Goal: Transaction & Acquisition: Purchase product/service

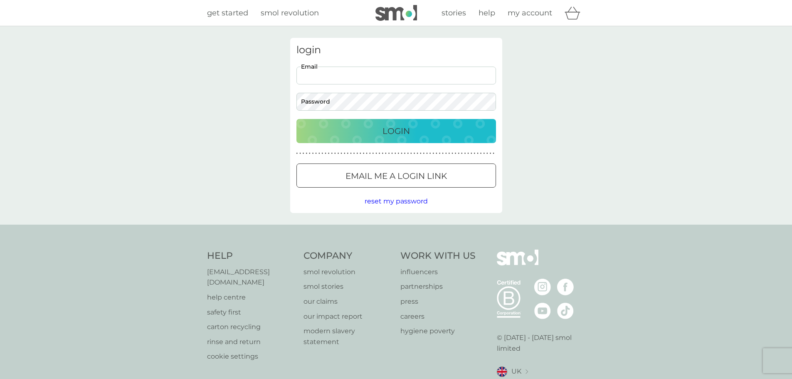
click at [352, 77] on input "Email" at bounding box center [397, 76] width 200 height 18
type input "[EMAIL_ADDRESS][DOMAIN_NAME]"
click at [393, 131] on p "Login" at bounding box center [396, 130] width 27 height 13
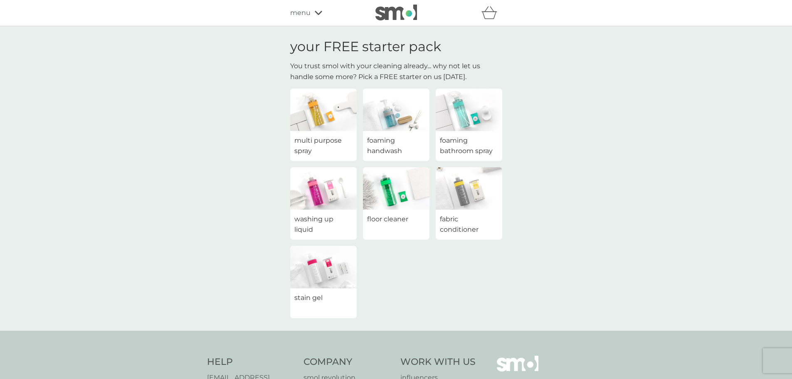
click at [322, 273] on img at bounding box center [323, 267] width 67 height 42
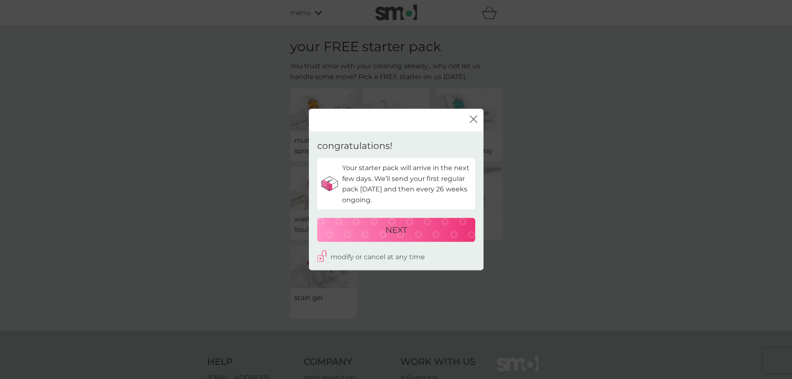
click at [475, 119] on icon "close" at bounding box center [473, 119] width 7 height 7
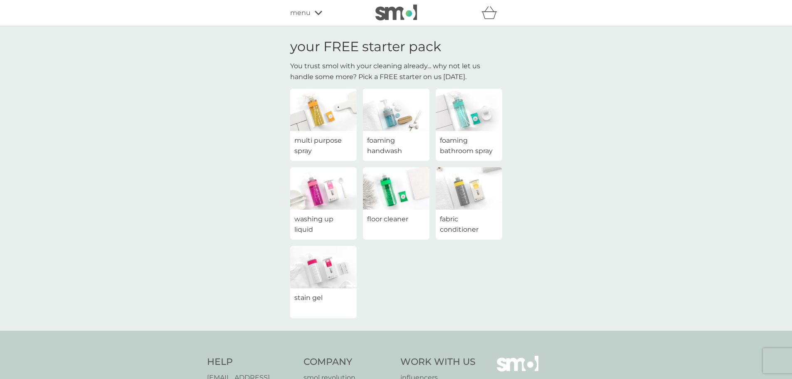
click at [325, 129] on img at bounding box center [323, 110] width 67 height 42
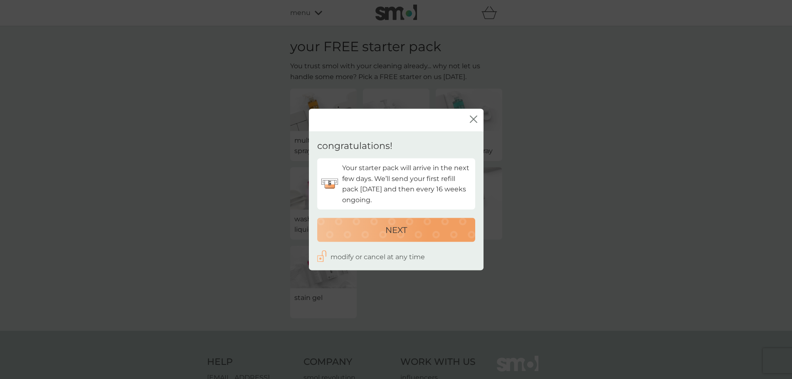
click at [410, 235] on div "NEXT" at bounding box center [396, 229] width 141 height 13
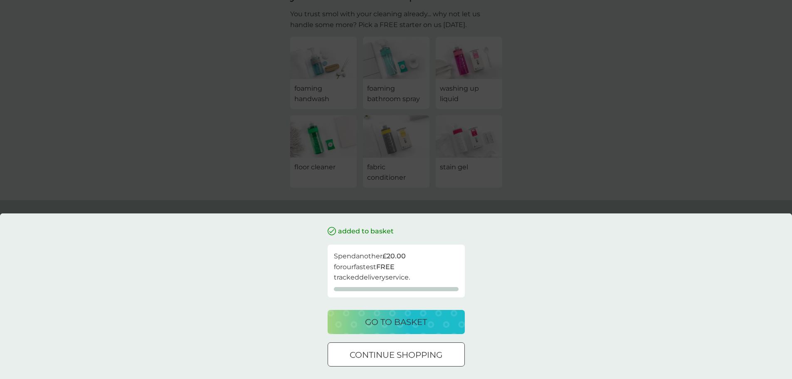
scroll to position [60, 0]
click at [403, 323] on p "go to basket" at bounding box center [396, 321] width 62 height 13
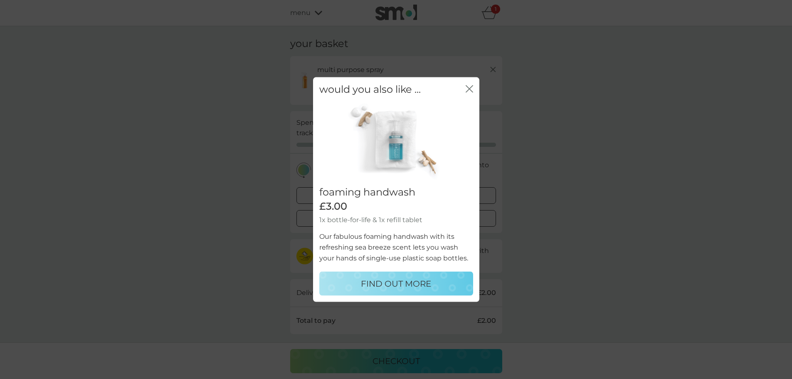
click at [471, 89] on icon "close" at bounding box center [469, 88] width 7 height 7
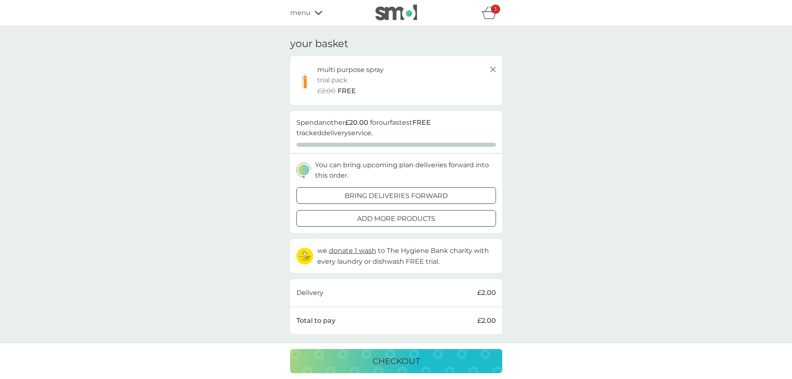
click at [408, 362] on p "checkout" at bounding box center [396, 360] width 47 height 13
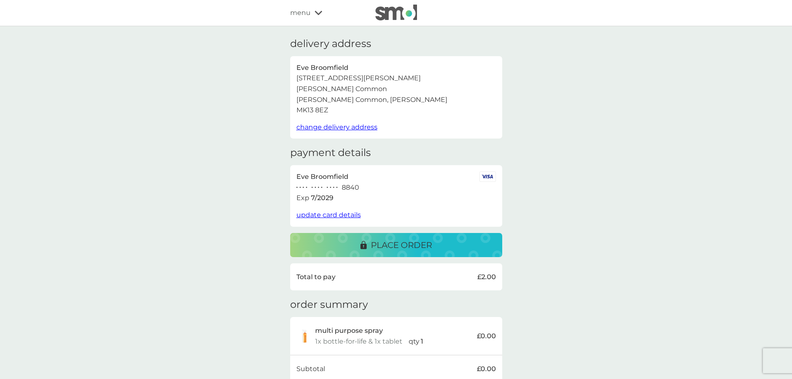
click at [389, 244] on p "place order" at bounding box center [401, 244] width 61 height 13
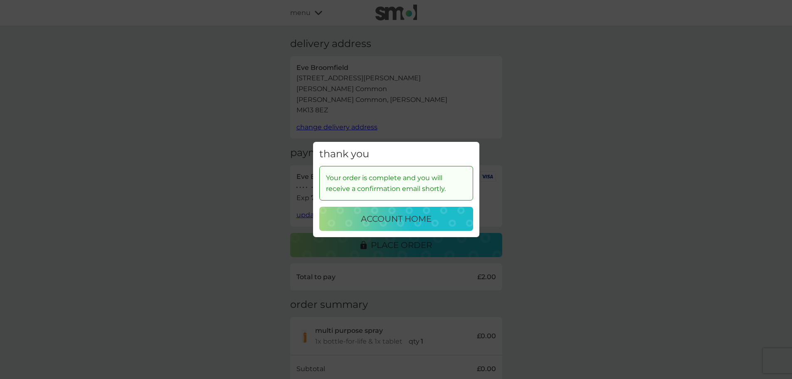
click at [417, 221] on p "account home" at bounding box center [396, 218] width 71 height 13
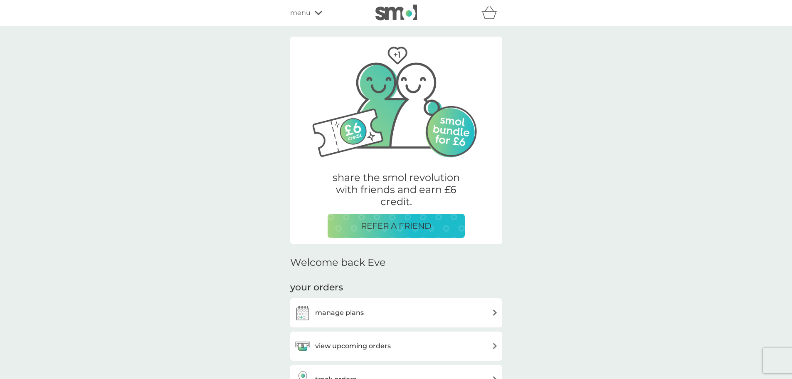
click at [399, 224] on p "REFER A FRIEND" at bounding box center [396, 225] width 71 height 13
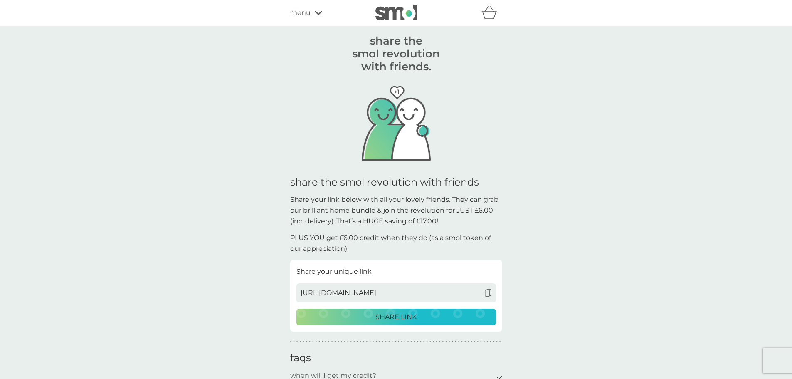
click at [415, 319] on p "SHARE LINK" at bounding box center [396, 317] width 41 height 11
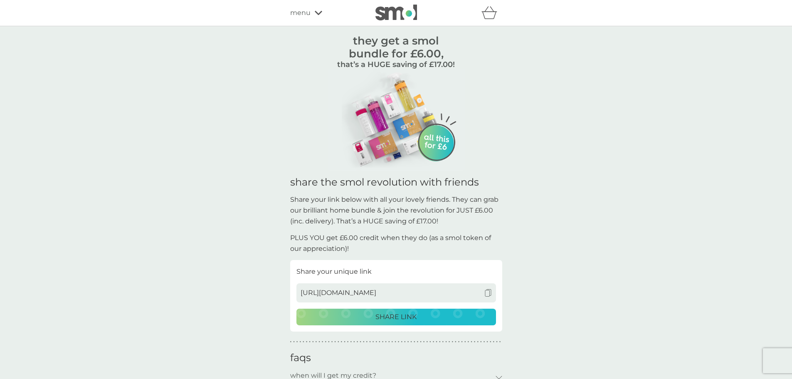
drag, startPoint x: 792, startPoint y: 147, endPoint x: 798, endPoint y: 156, distance: 10.2
click at [792, 156] on html "refer a friend & you BOTH save smol impact smol shop your smol plans your upcom…" at bounding box center [396, 356] width 792 height 713
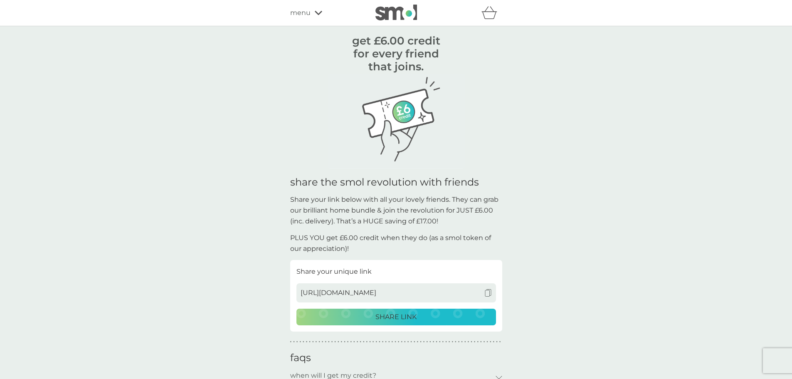
click at [319, 10] on icon at bounding box center [318, 12] width 7 height 5
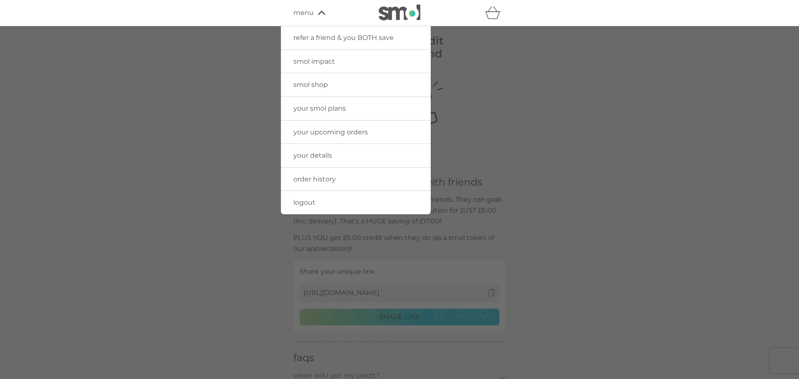
click at [308, 200] on span "logout" at bounding box center [304, 202] width 22 height 8
